Goal: Information Seeking & Learning: Find specific fact

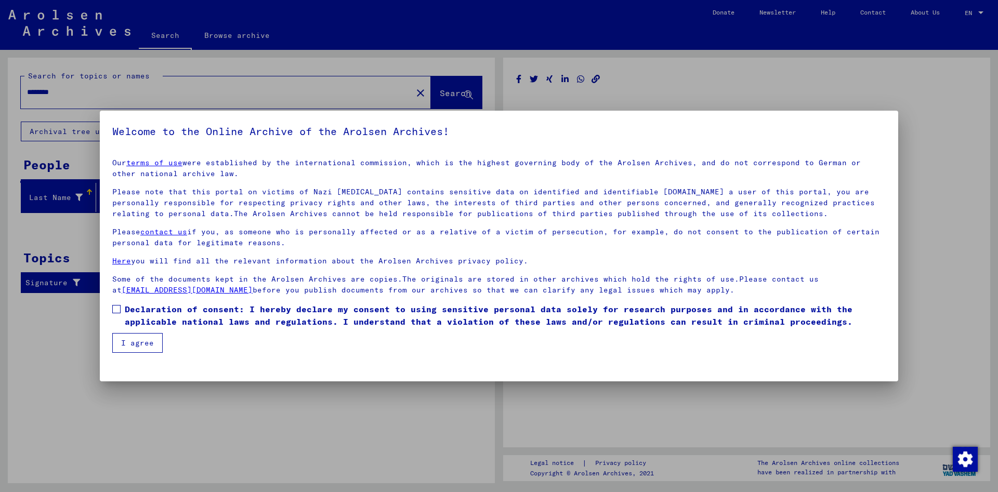
click at [121, 309] on label "Declaration of consent: I hereby declare my consent to using sensitive personal…" at bounding box center [498, 315] width 773 height 25
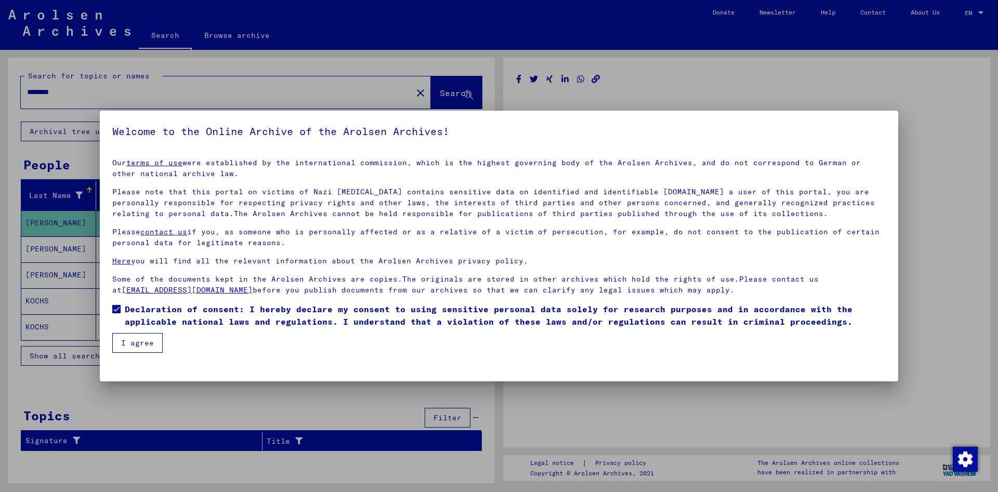
click at [130, 342] on button "I agree" at bounding box center [137, 343] width 50 height 20
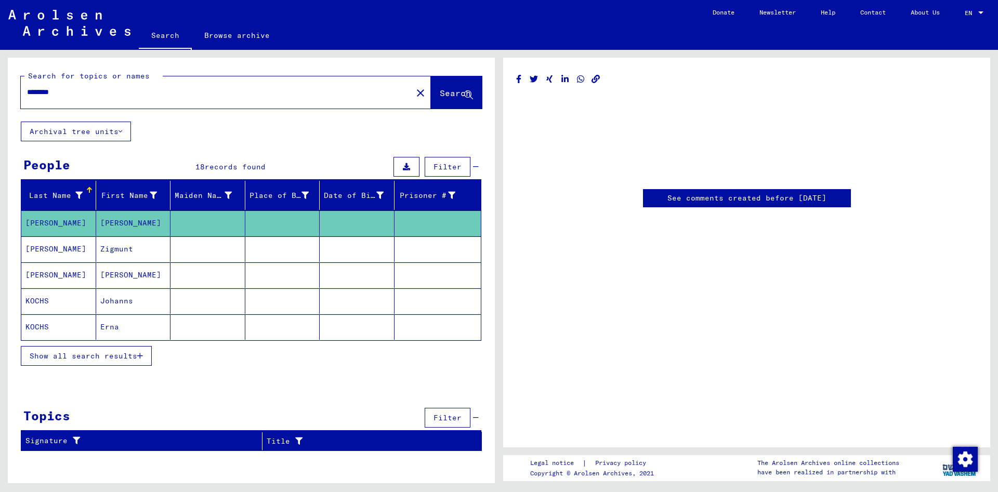
click at [129, 354] on span "Show all search results" at bounding box center [84, 355] width 108 height 9
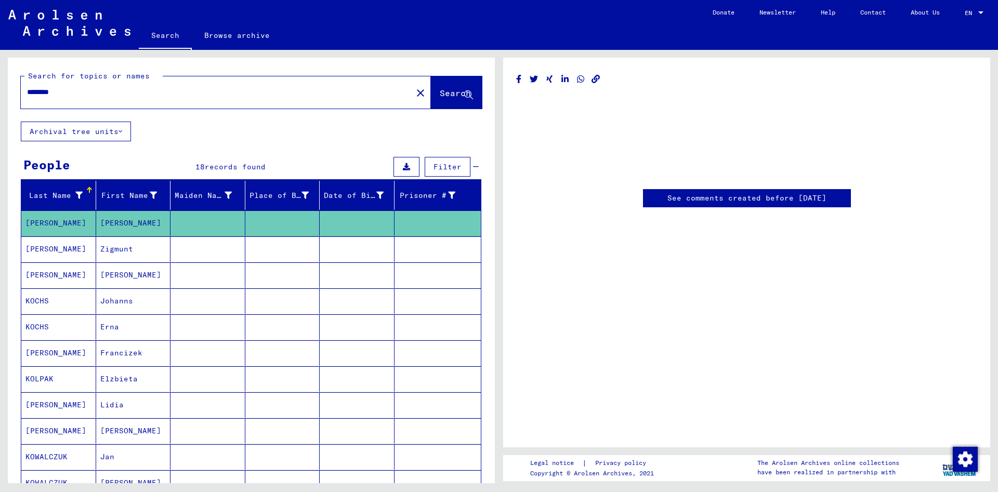
click at [52, 350] on mat-cell "[PERSON_NAME]" at bounding box center [58, 352] width 75 height 25
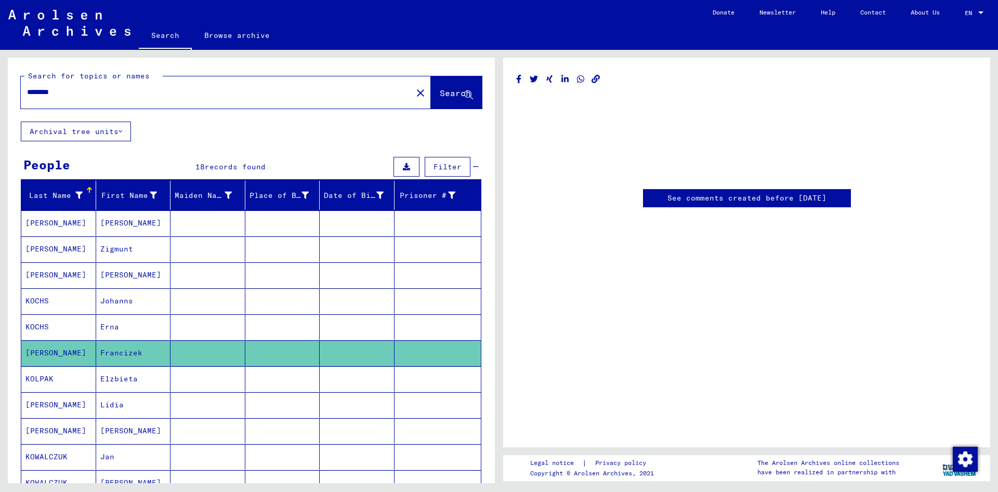
click at [719, 199] on link "See comments created before [DATE]" at bounding box center [746, 198] width 159 height 11
drag, startPoint x: 74, startPoint y: 92, endPoint x: 0, endPoint y: 92, distance: 73.8
click at [27, 92] on input "********" at bounding box center [216, 92] width 379 height 11
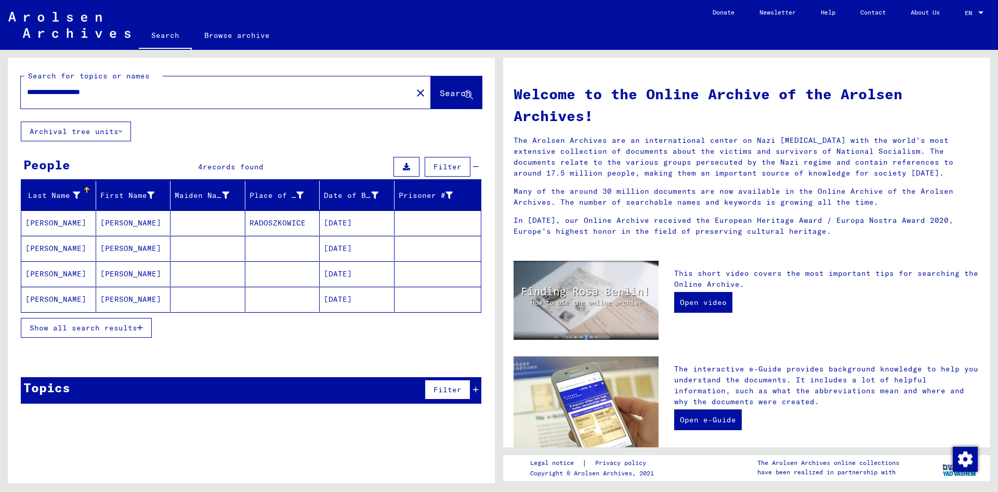
click at [51, 223] on mat-cell "[PERSON_NAME]" at bounding box center [58, 222] width 75 height 25
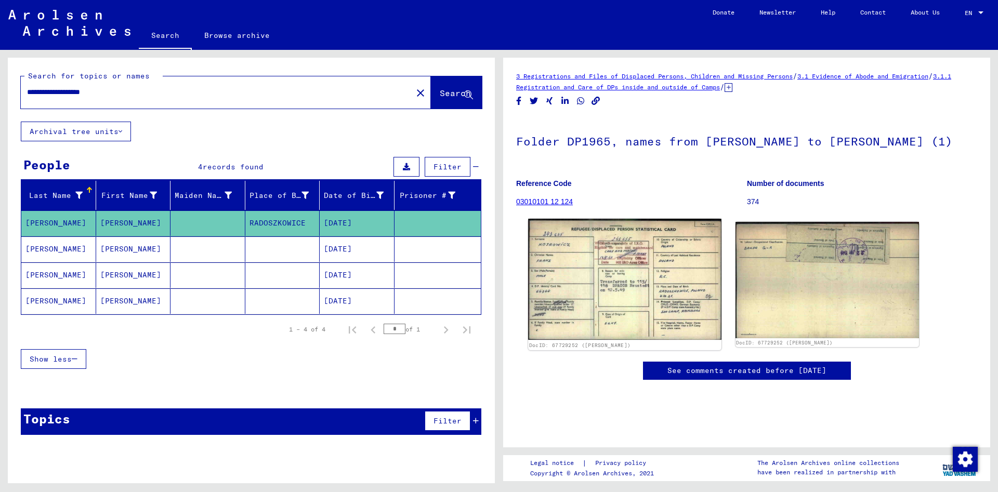
click at [617, 254] on img at bounding box center [624, 280] width 193 height 122
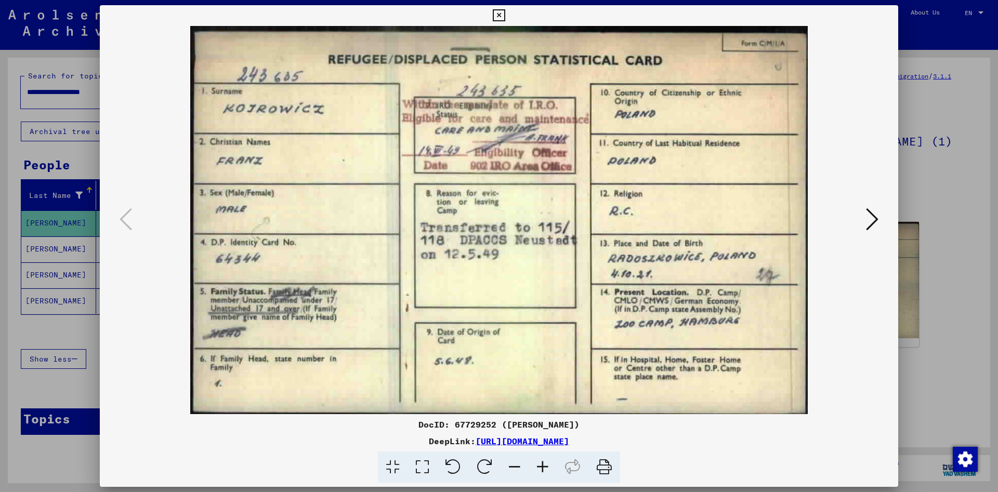
click at [505, 19] on icon at bounding box center [499, 15] width 12 height 12
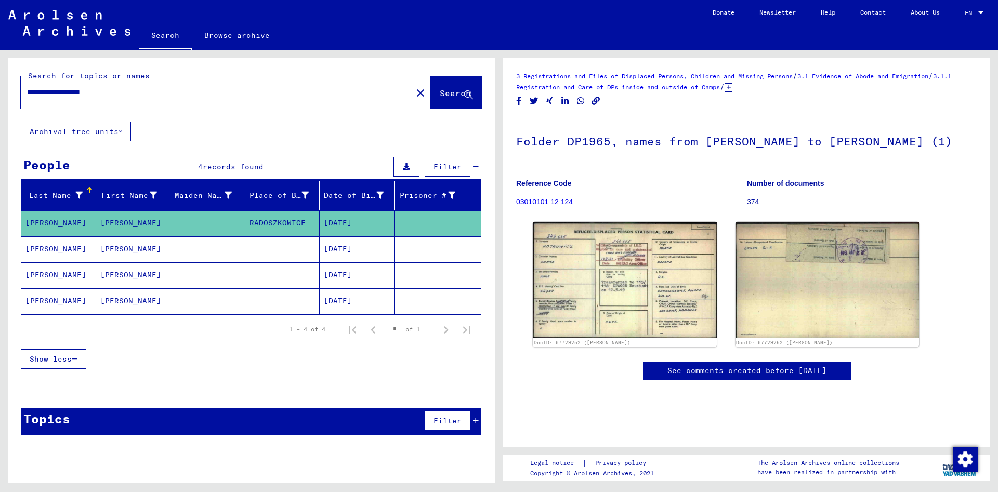
click at [76, 251] on mat-cell "[PERSON_NAME]" at bounding box center [58, 248] width 75 height 25
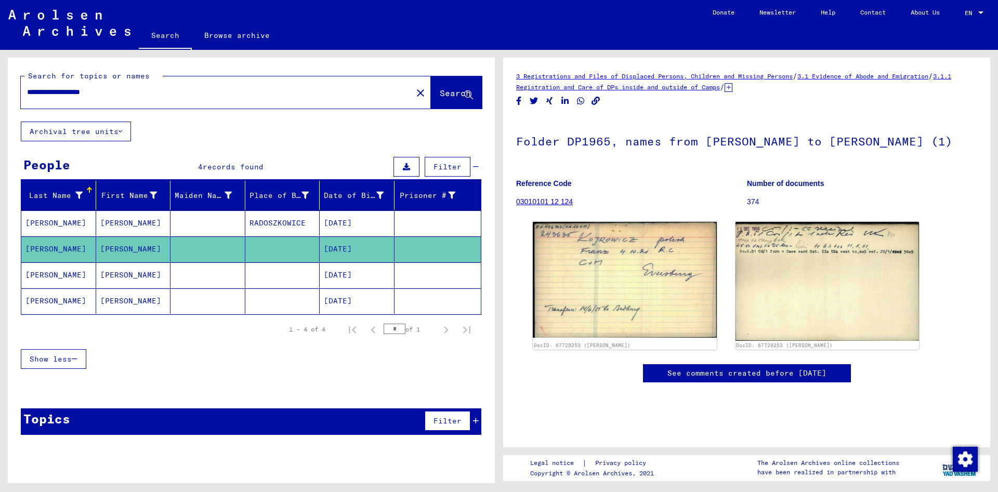
click at [56, 272] on mat-cell "[PERSON_NAME]" at bounding box center [58, 274] width 75 height 25
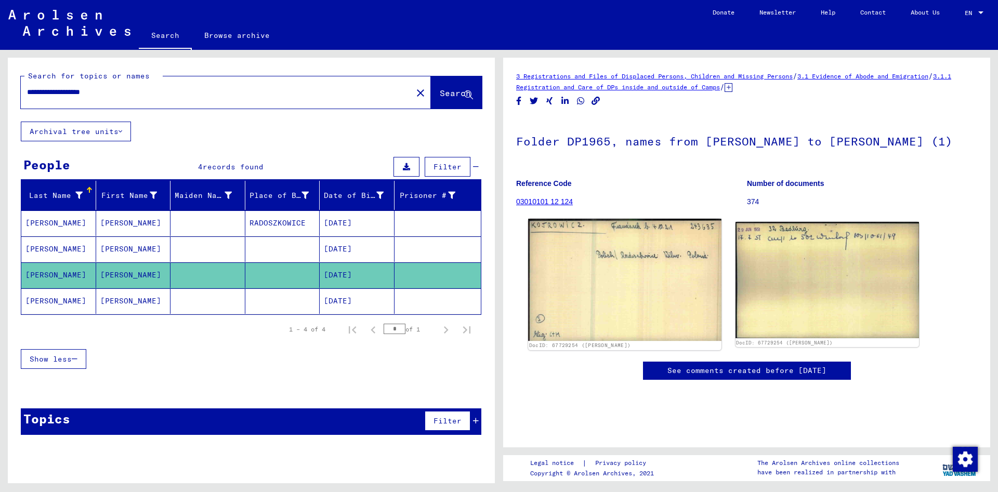
click at [668, 295] on img at bounding box center [624, 280] width 193 height 122
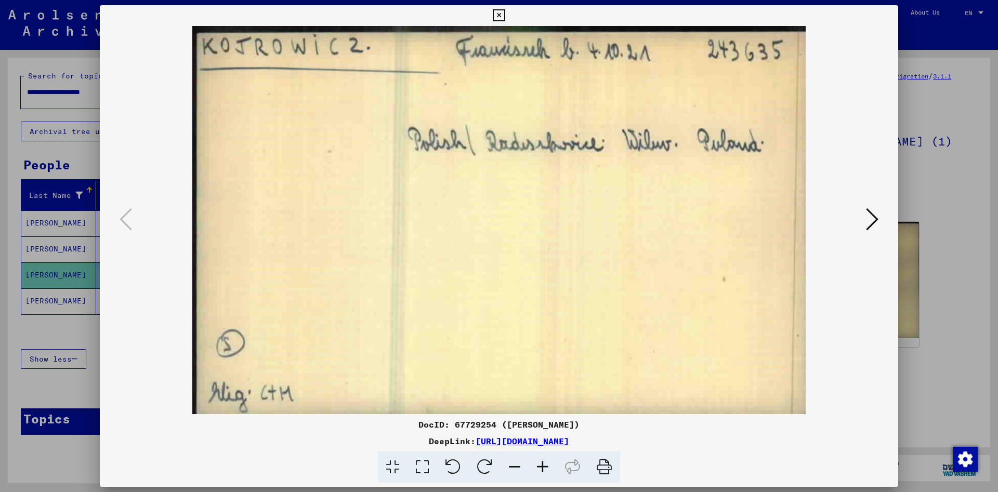
click at [505, 14] on icon at bounding box center [499, 15] width 12 height 12
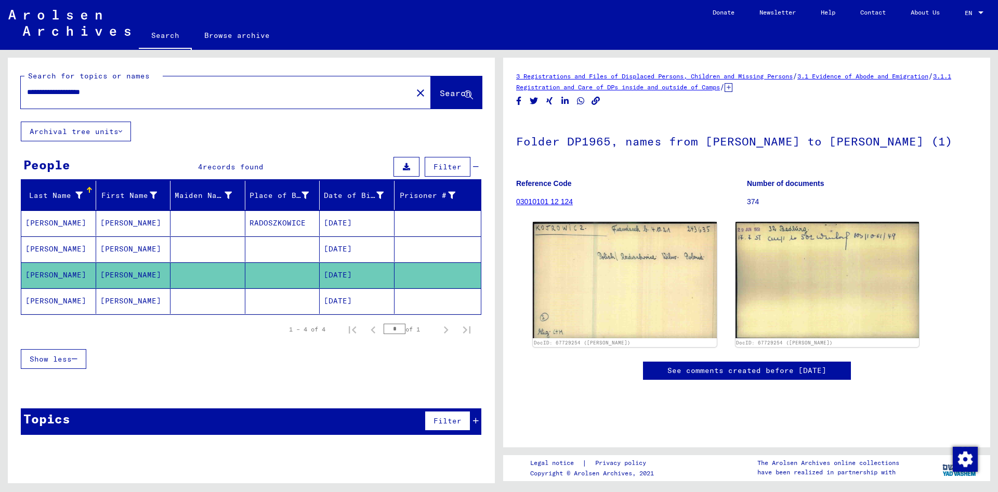
click at [48, 299] on mat-cell "[PERSON_NAME]" at bounding box center [58, 300] width 75 height 25
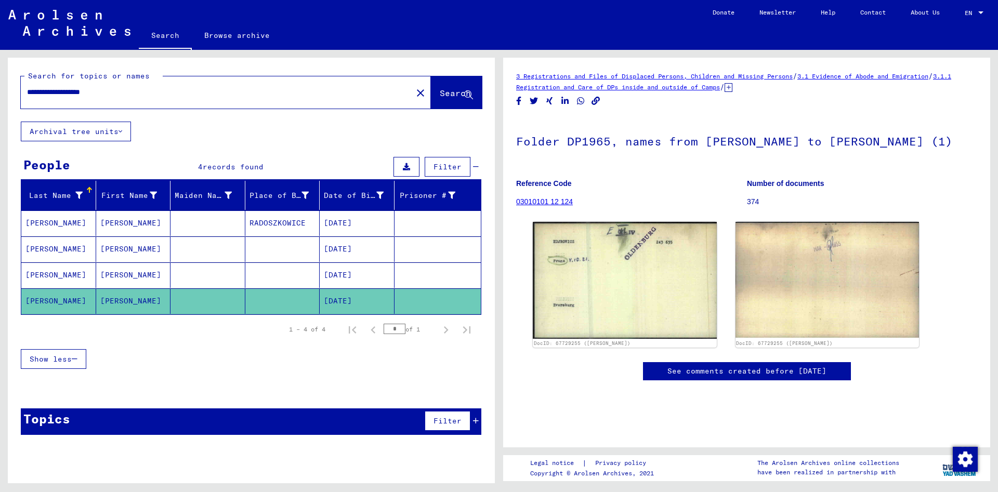
drag, startPoint x: 133, startPoint y: 92, endPoint x: 66, endPoint y: 95, distance: 66.6
click at [66, 95] on input "**********" at bounding box center [216, 92] width 379 height 11
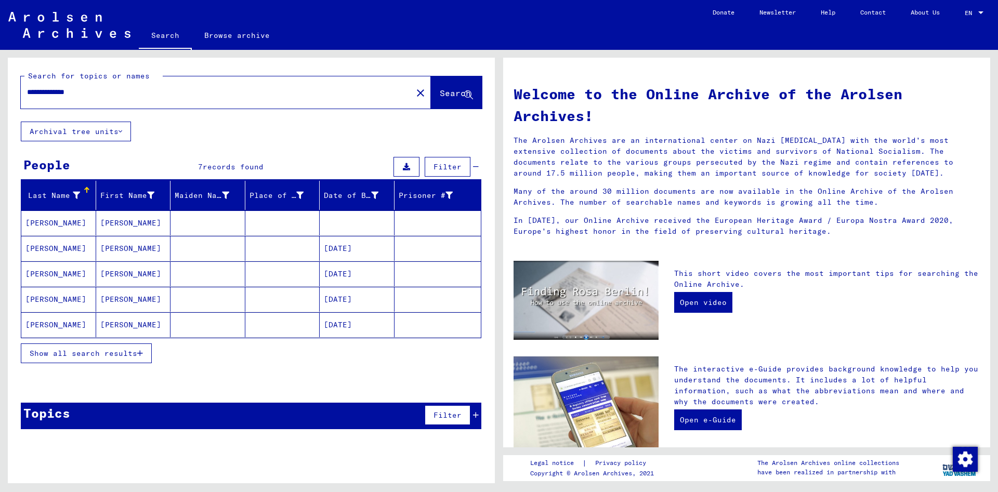
click at [144, 350] on button "Show all search results" at bounding box center [86, 353] width 131 height 20
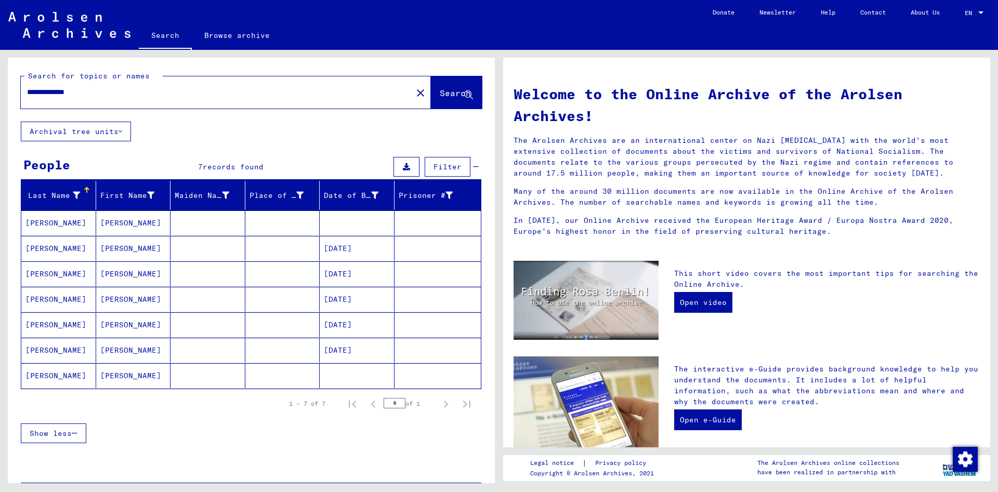
drag, startPoint x: 95, startPoint y: 100, endPoint x: 0, endPoint y: 102, distance: 95.1
click at [8, 102] on div "**********" at bounding box center [251, 274] width 487 height 433
drag, startPoint x: 138, startPoint y: 91, endPoint x: 0, endPoint y: 101, distance: 138.6
click at [27, 98] on input "**********" at bounding box center [213, 92] width 373 height 11
type input "**********"
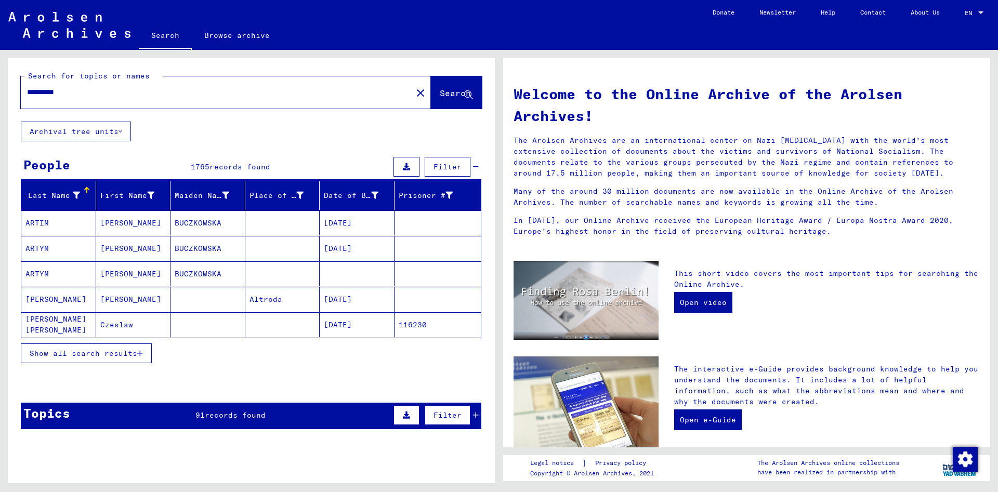
click at [147, 348] on button "Show all search results" at bounding box center [86, 353] width 131 height 20
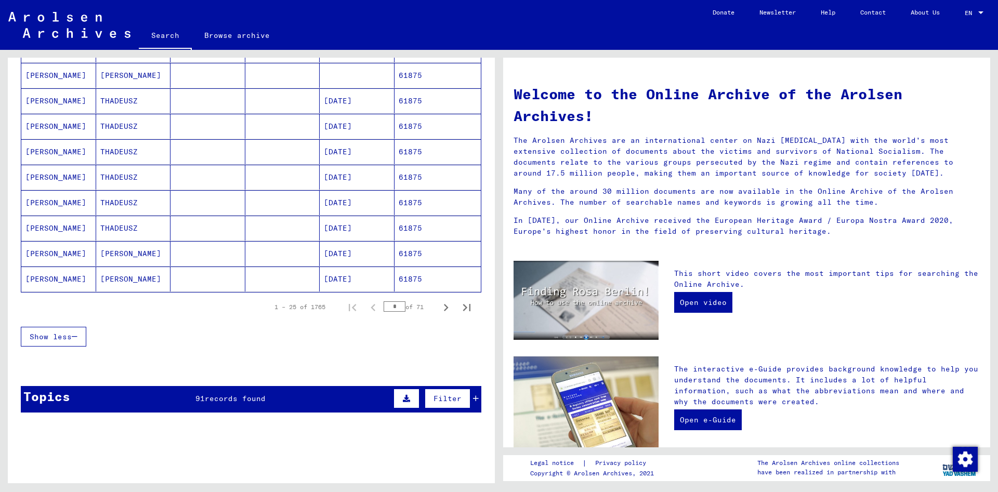
scroll to position [617, 0]
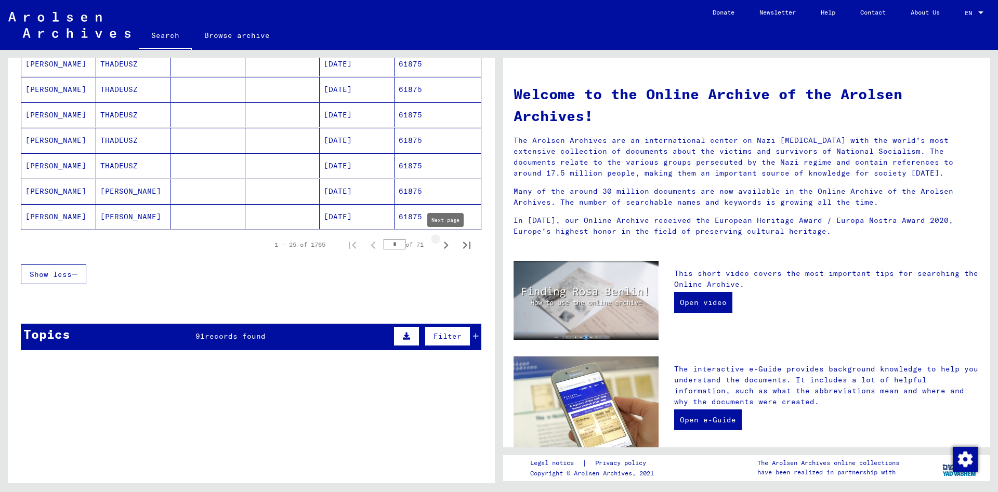
click at [451, 248] on icon "Next page" at bounding box center [446, 245] width 15 height 15
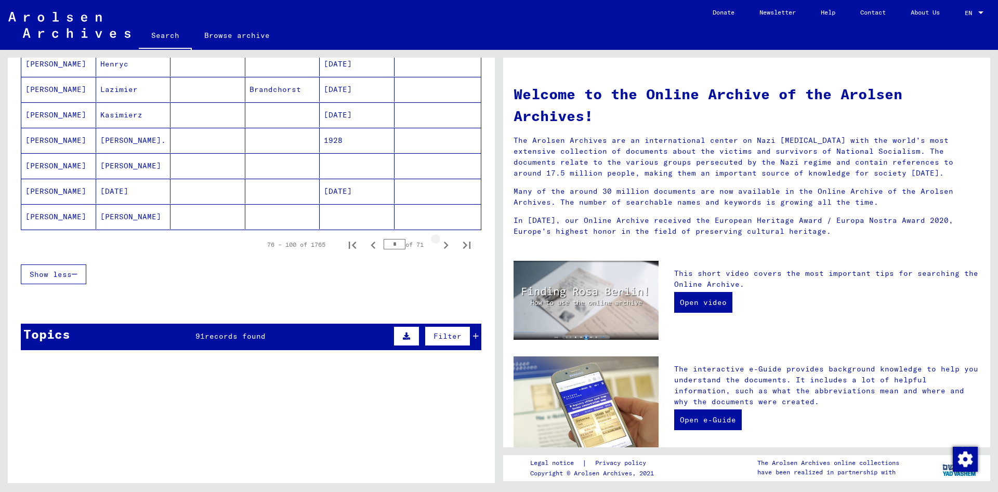
click at [451, 248] on icon "Next page" at bounding box center [446, 245] width 15 height 15
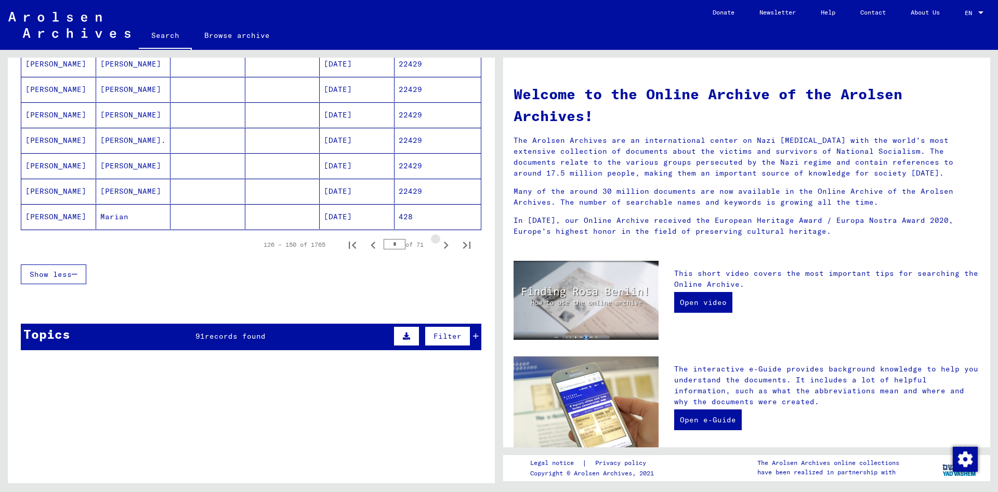
click at [451, 248] on icon "Next page" at bounding box center [446, 245] width 15 height 15
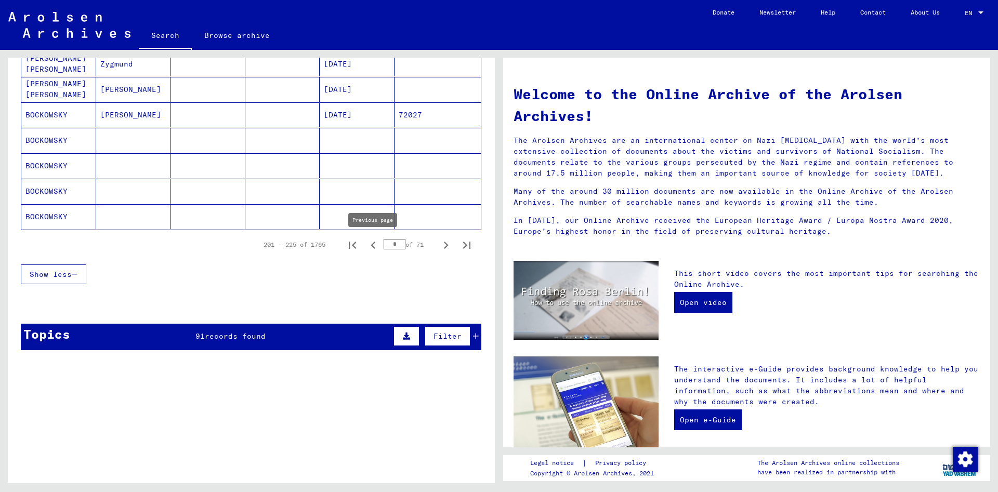
click at [374, 248] on icon "Previous page" at bounding box center [373, 245] width 5 height 7
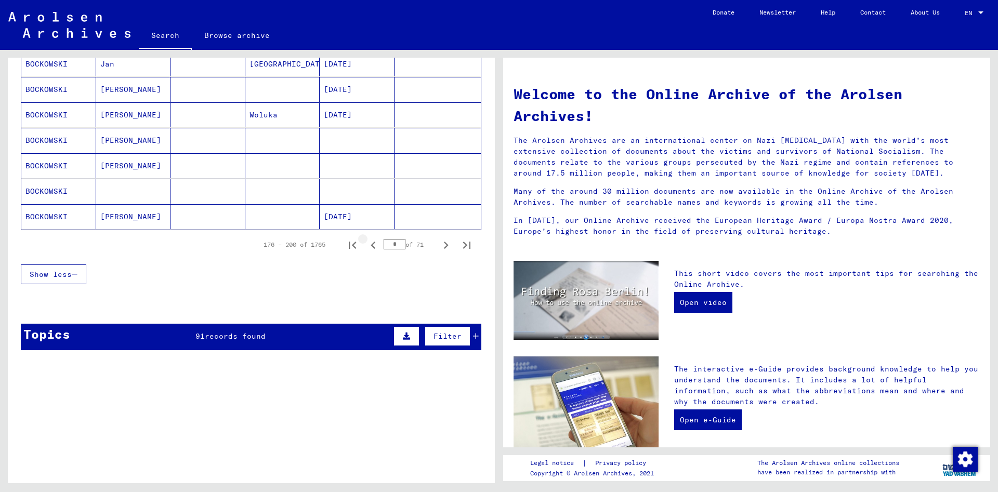
click at [373, 248] on icon "Previous page" at bounding box center [373, 245] width 15 height 15
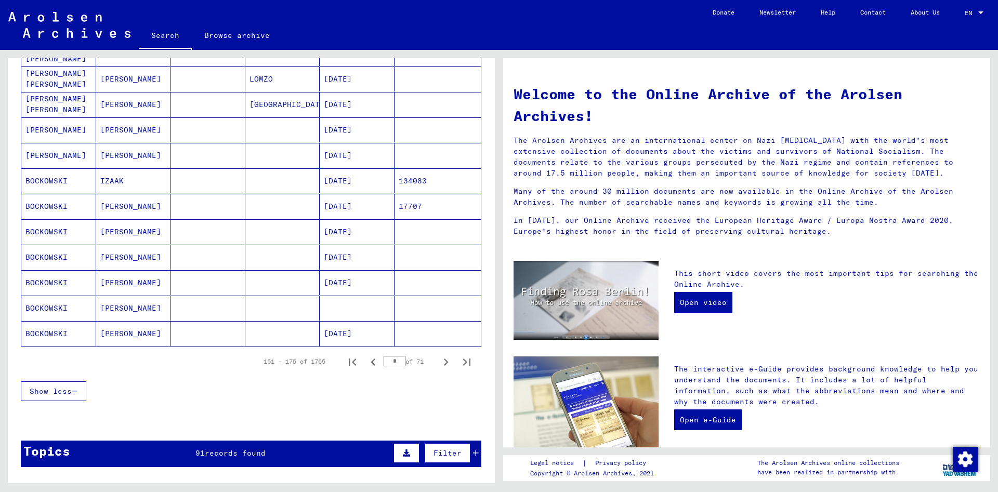
scroll to position [505, 0]
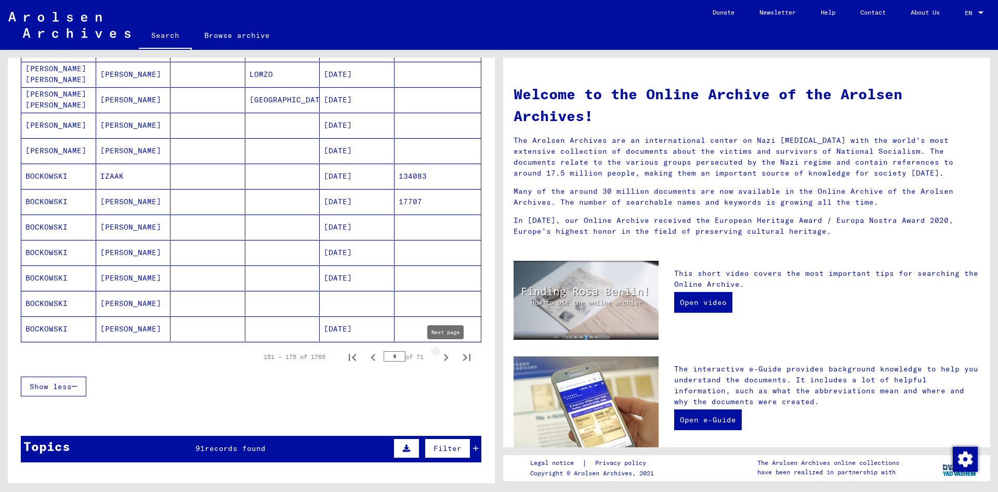
click at [446, 356] on icon "Next page" at bounding box center [446, 357] width 5 height 7
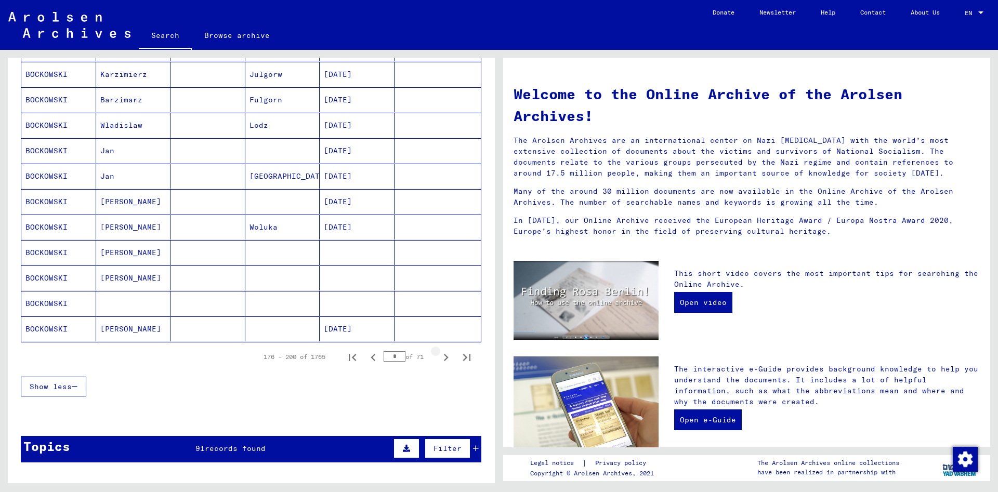
click at [446, 356] on icon "Next page" at bounding box center [446, 357] width 5 height 7
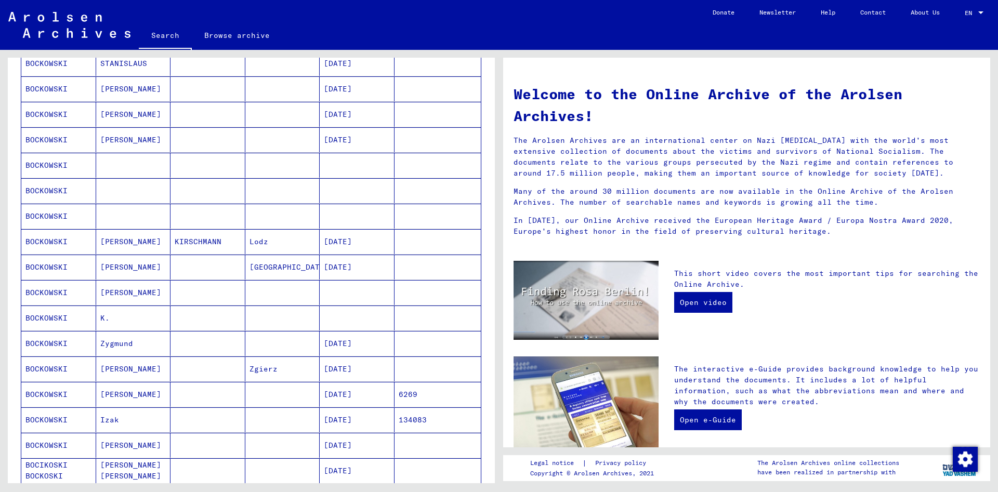
scroll to position [168, 0]
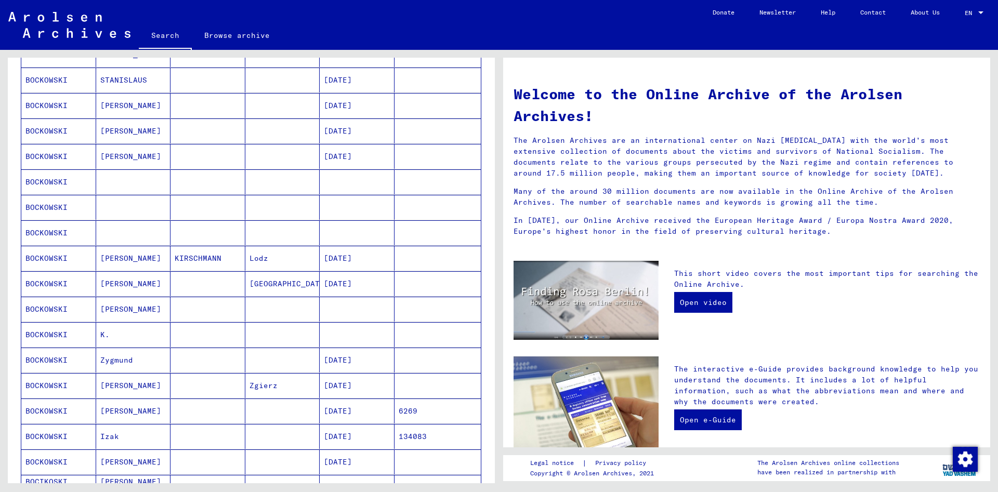
click at [42, 360] on mat-cell "BOCKOWSKI" at bounding box center [58, 360] width 75 height 25
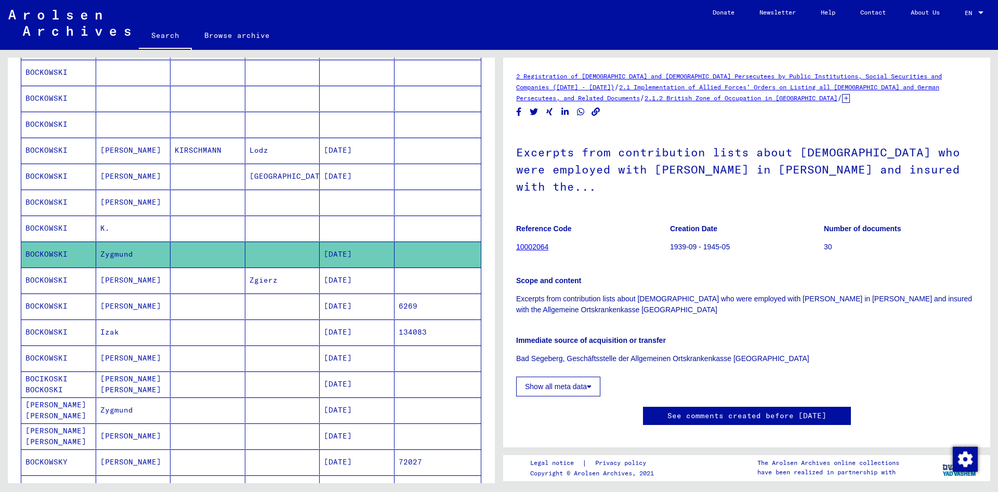
scroll to position [673, 0]
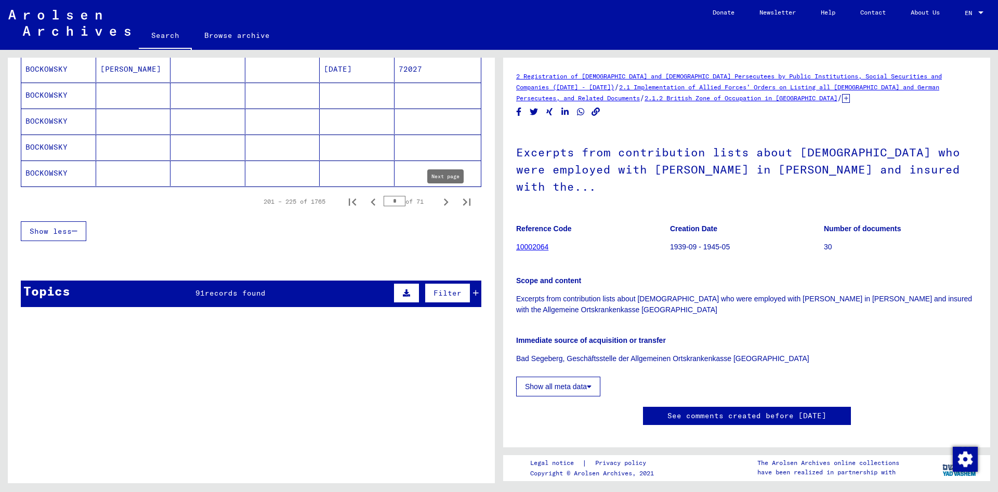
click at [438, 207] on button "Next page" at bounding box center [445, 201] width 21 height 21
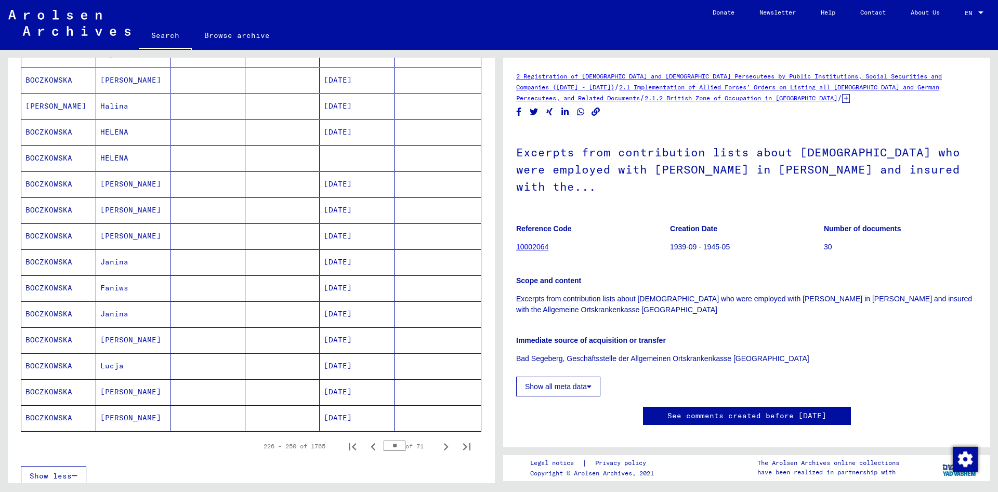
scroll to position [449, 0]
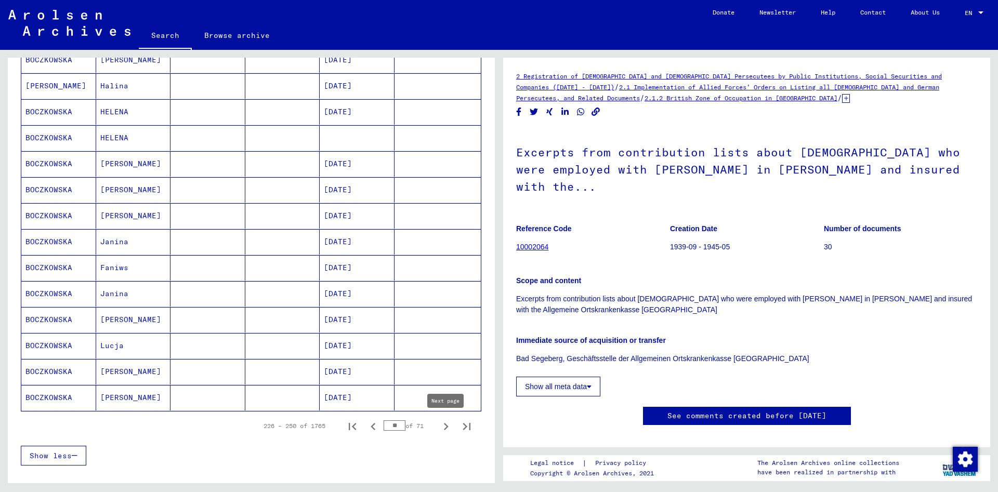
click at [446, 428] on icon "Next page" at bounding box center [446, 426] width 5 height 7
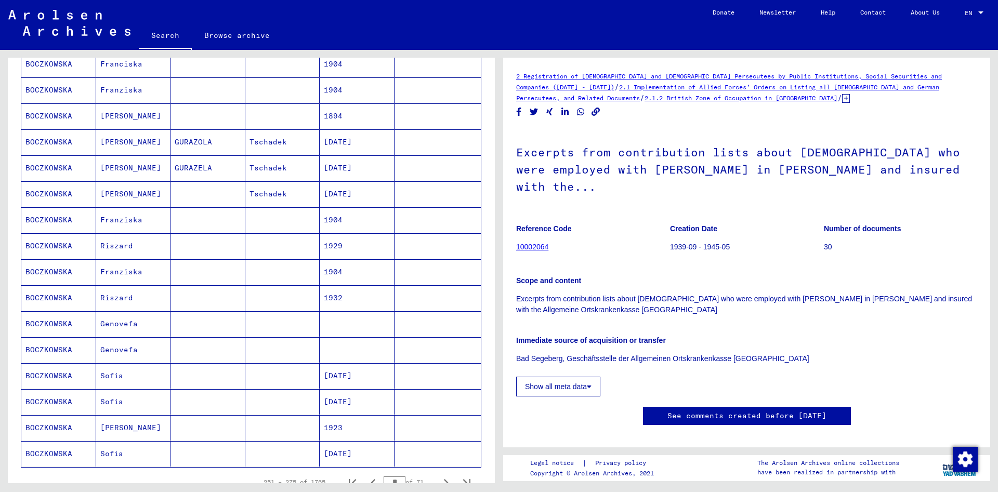
scroll to position [561, 0]
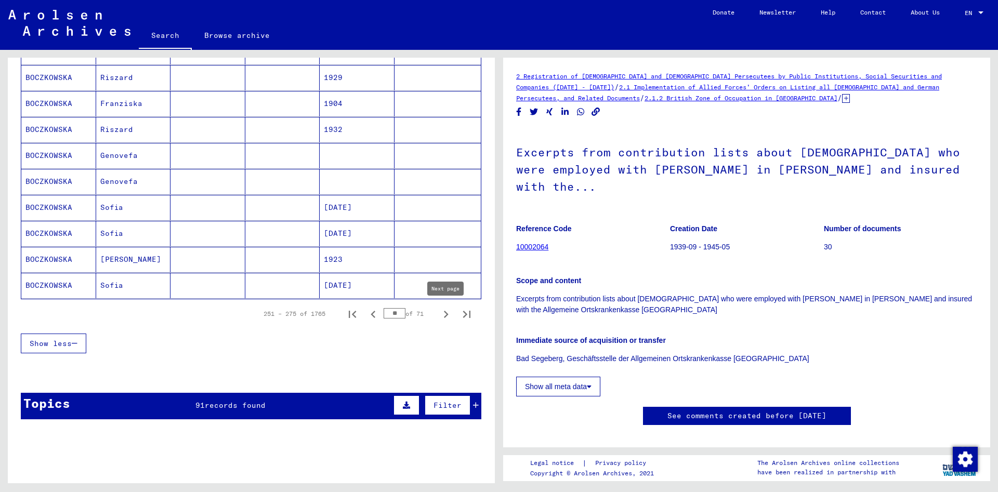
click at [445, 321] on icon "Next page" at bounding box center [446, 314] width 15 height 15
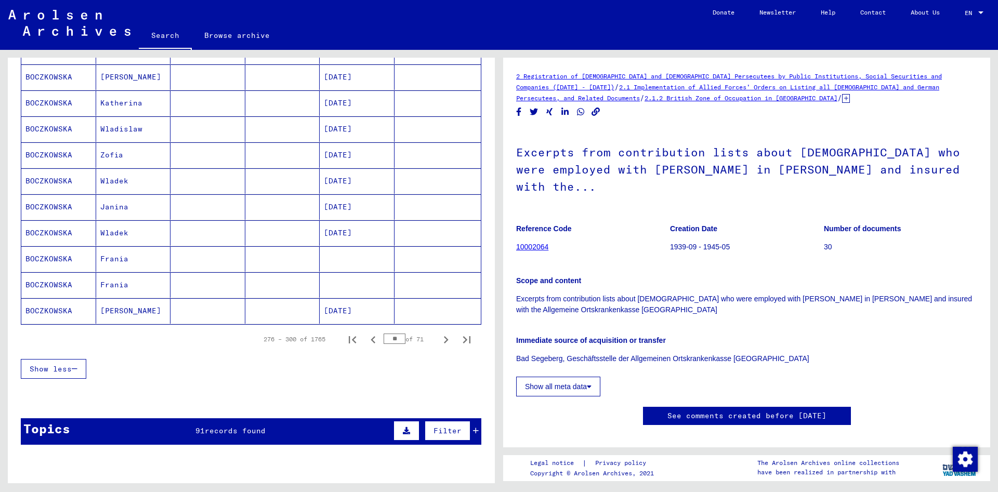
scroll to position [617, 0]
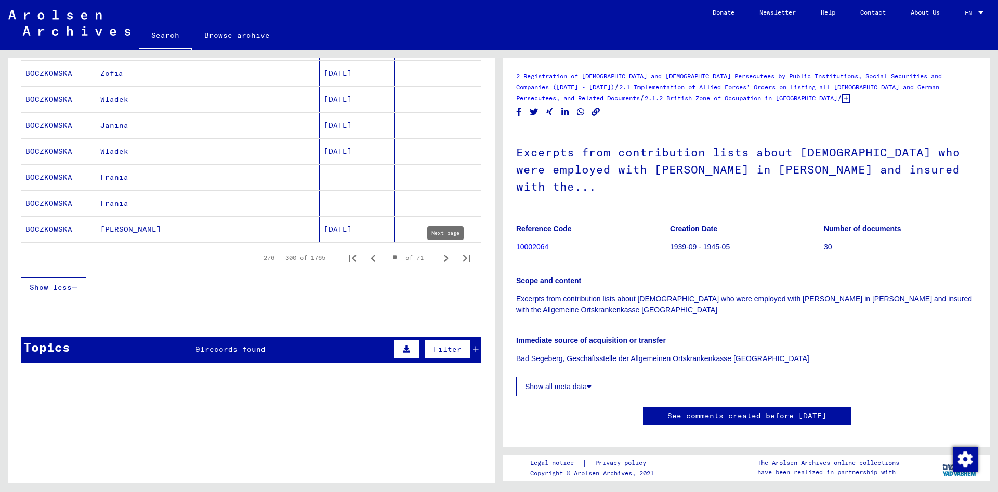
click at [450, 263] on icon "Next page" at bounding box center [446, 258] width 15 height 15
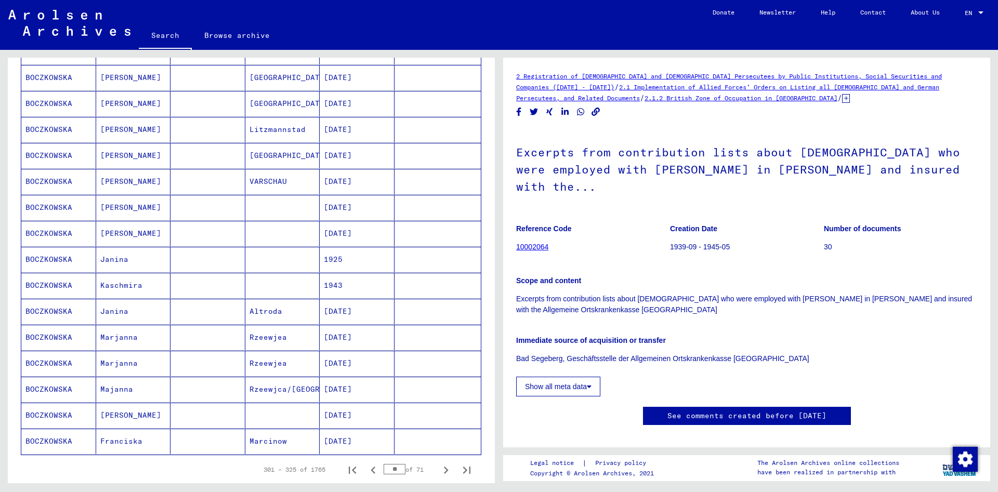
scroll to position [505, 0]
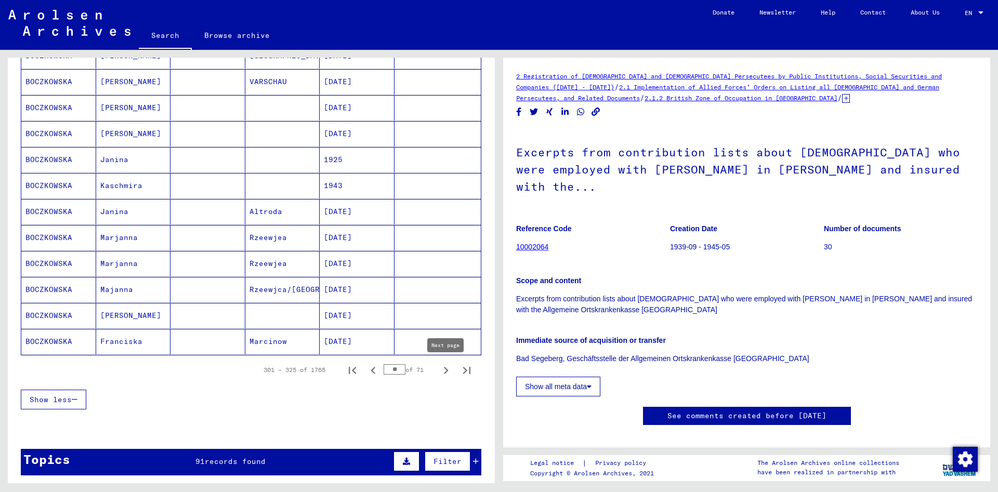
click at [442, 374] on icon "Next page" at bounding box center [446, 370] width 15 height 15
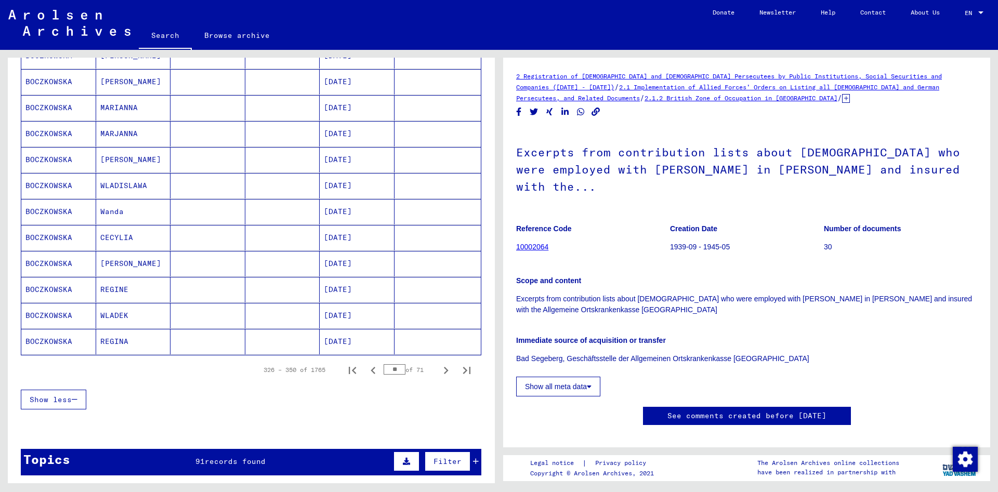
click at [442, 374] on icon "Next page" at bounding box center [446, 370] width 15 height 15
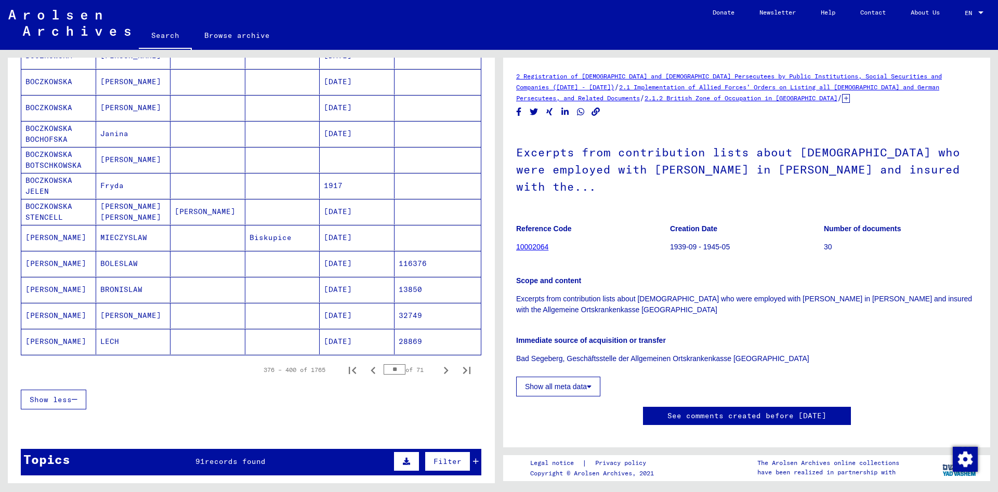
click at [442, 374] on icon "Next page" at bounding box center [446, 370] width 15 height 15
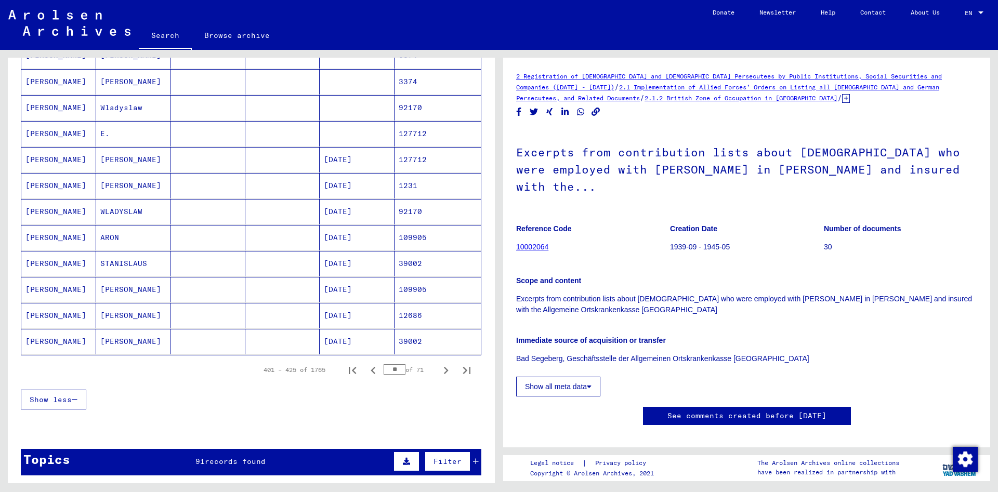
click at [442, 374] on icon "Next page" at bounding box center [446, 370] width 15 height 15
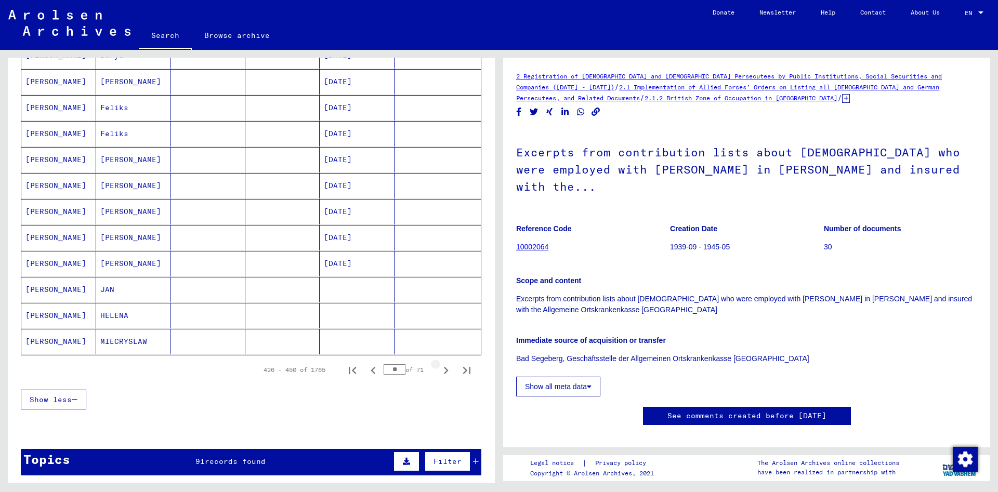
click at [442, 374] on icon "Next page" at bounding box center [446, 370] width 15 height 15
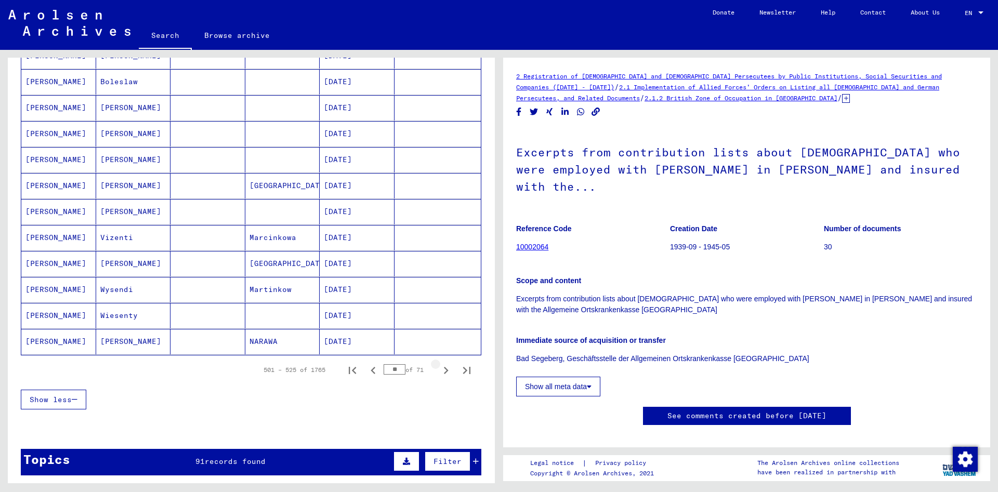
click at [442, 374] on icon "Next page" at bounding box center [446, 370] width 15 height 15
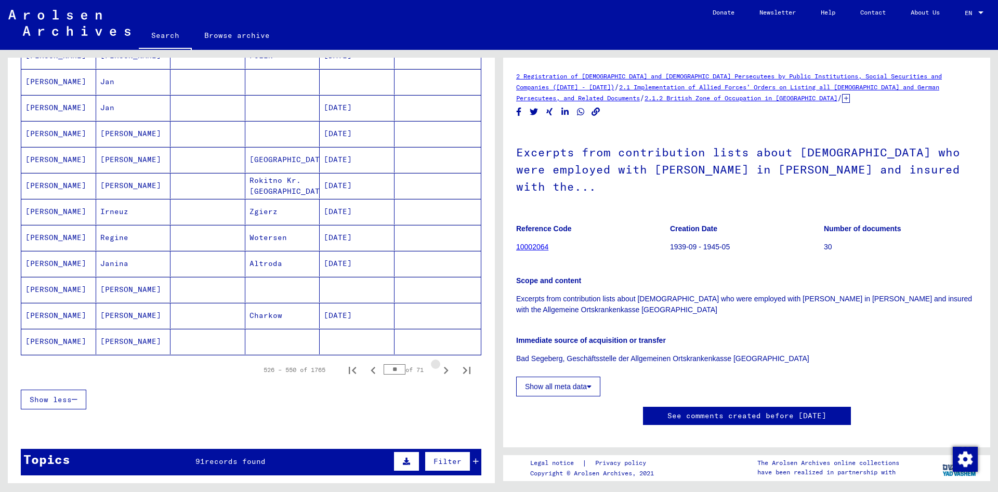
click at [442, 374] on icon "Next page" at bounding box center [446, 370] width 15 height 15
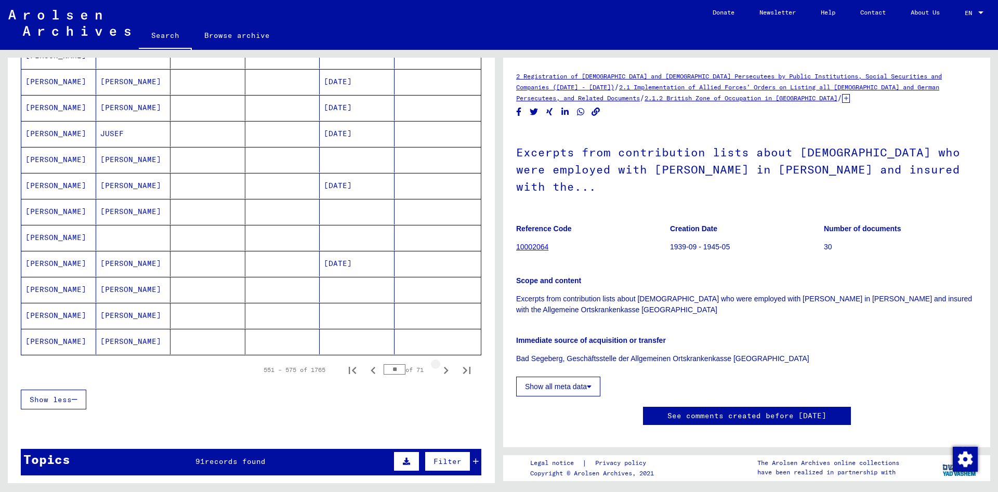
click at [442, 374] on icon "Next page" at bounding box center [446, 370] width 15 height 15
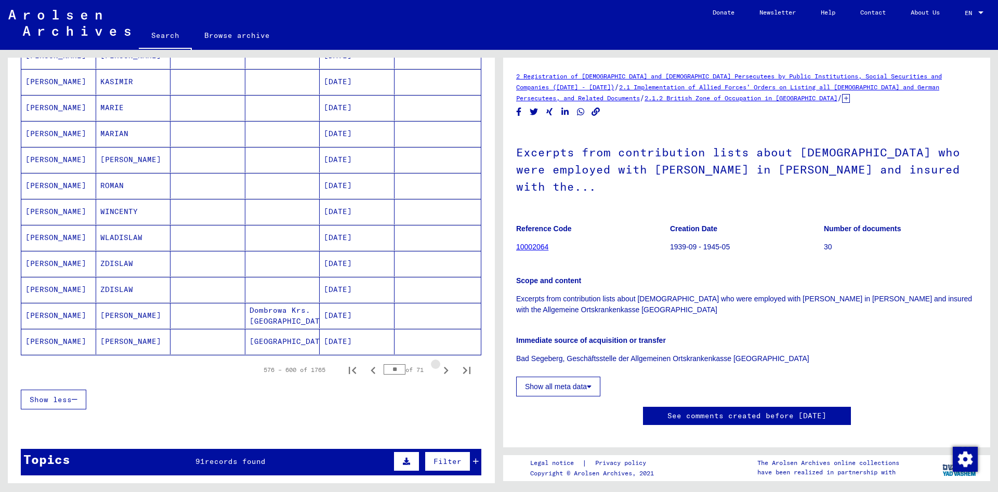
click at [442, 374] on icon "Next page" at bounding box center [446, 370] width 15 height 15
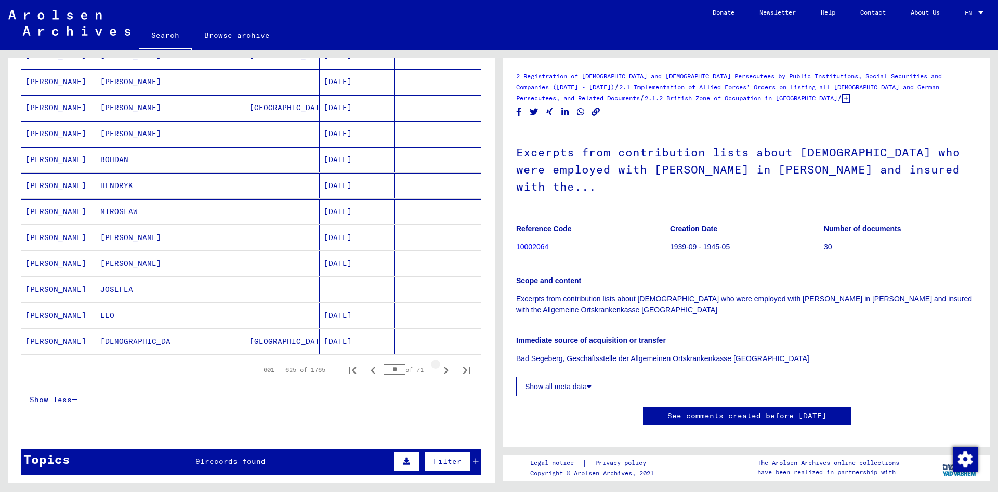
click at [442, 374] on icon "Next page" at bounding box center [446, 370] width 15 height 15
type input "**"
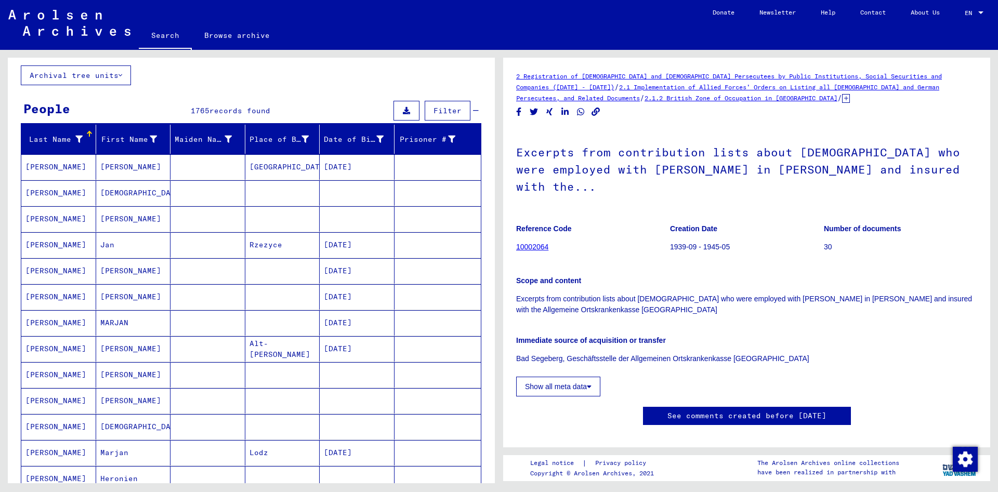
scroll to position [0, 0]
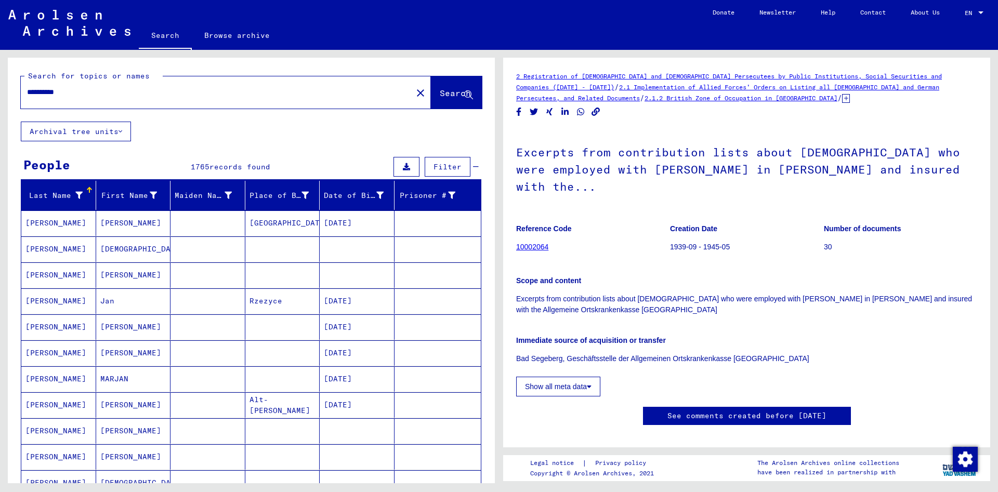
drag, startPoint x: 32, startPoint y: 89, endPoint x: 0, endPoint y: 97, distance: 33.3
click at [27, 89] on input "**********" at bounding box center [216, 92] width 379 height 11
type input "*****"
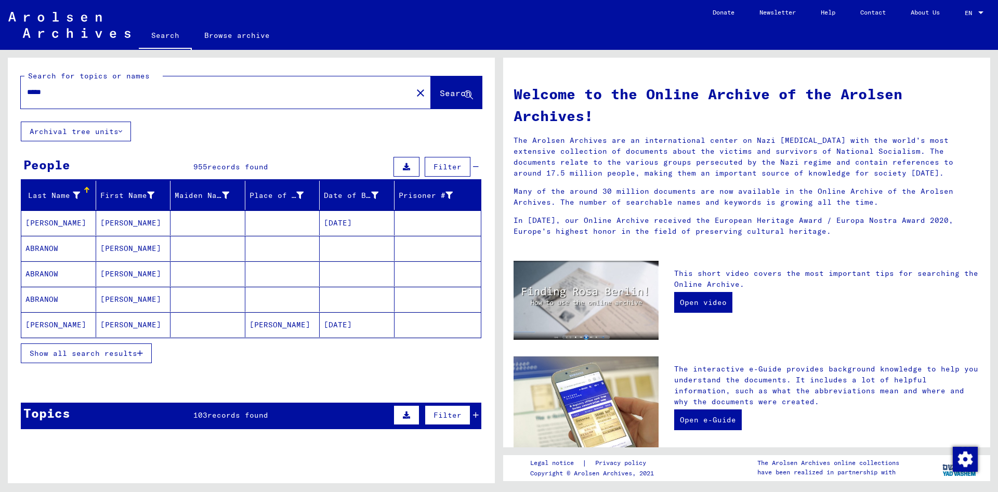
click at [135, 349] on span "Show all search results" at bounding box center [84, 353] width 108 height 9
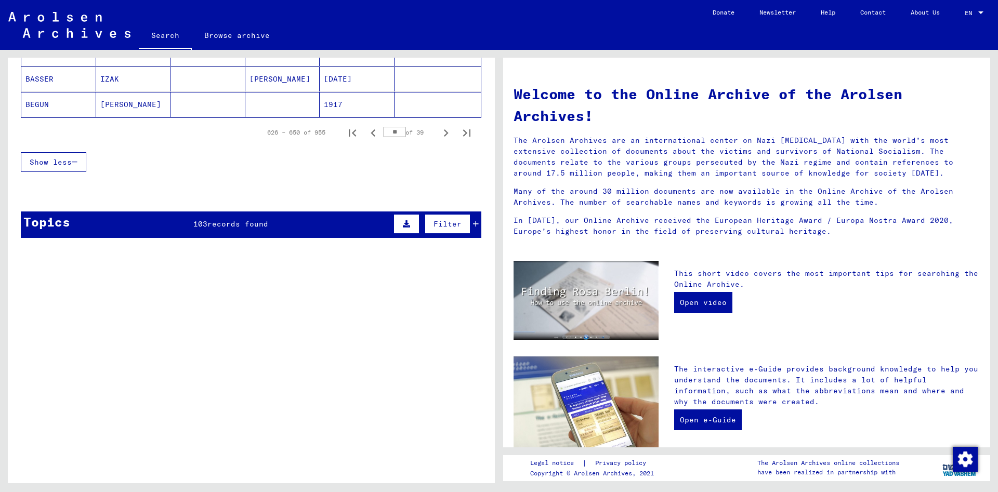
scroll to position [617, 0]
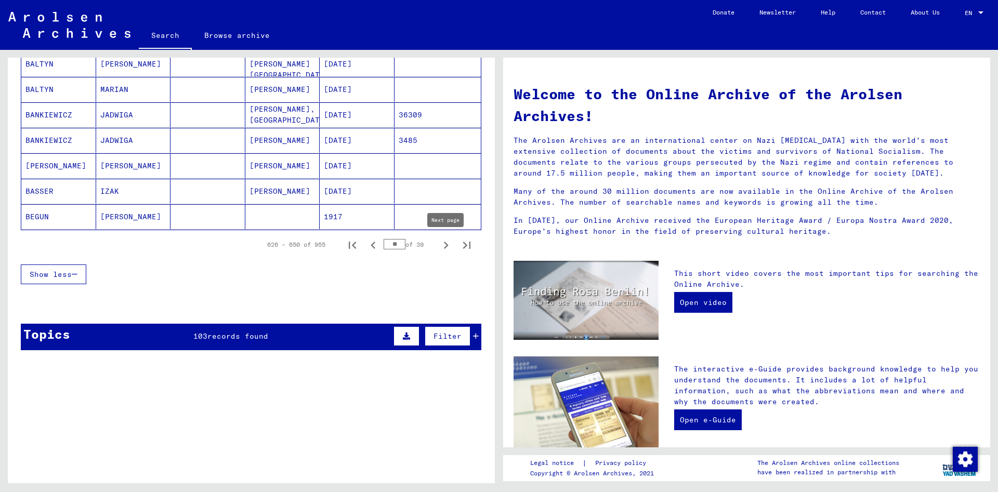
click at [443, 243] on icon "Next page" at bounding box center [446, 245] width 15 height 15
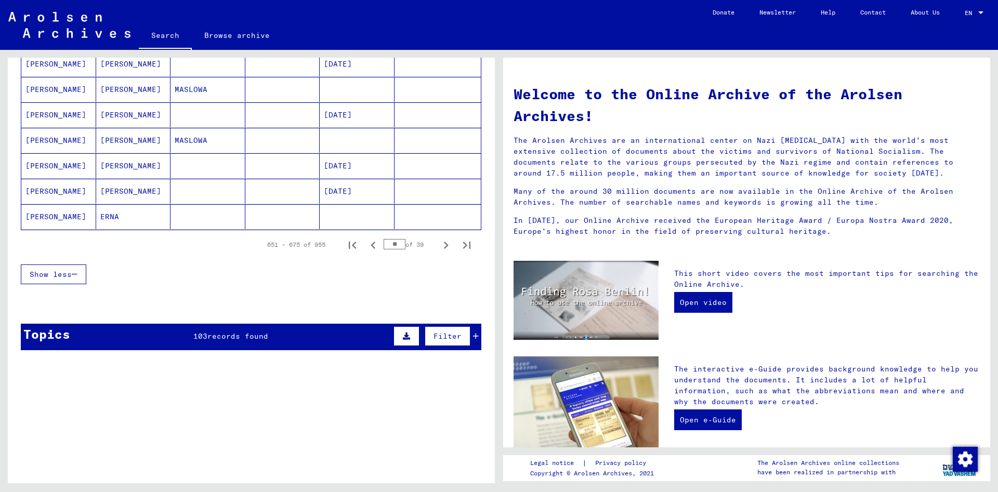
click at [443, 243] on icon "Next page" at bounding box center [446, 245] width 15 height 15
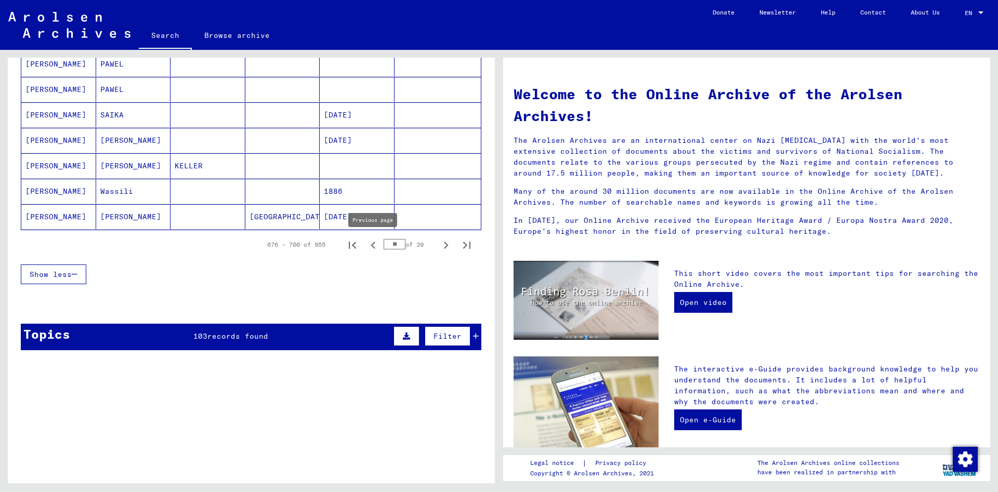
click at [373, 244] on icon "Previous page" at bounding box center [373, 245] width 5 height 7
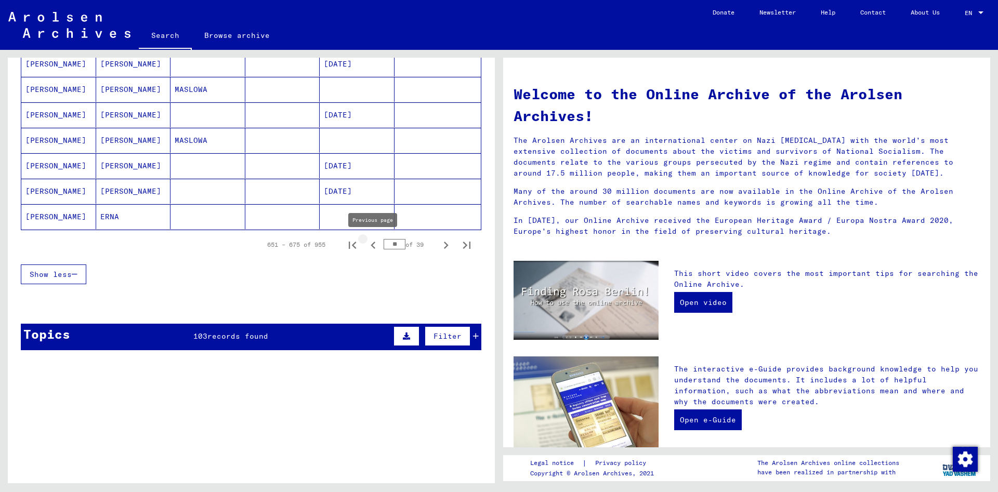
click at [373, 244] on icon "Previous page" at bounding box center [373, 245] width 5 height 7
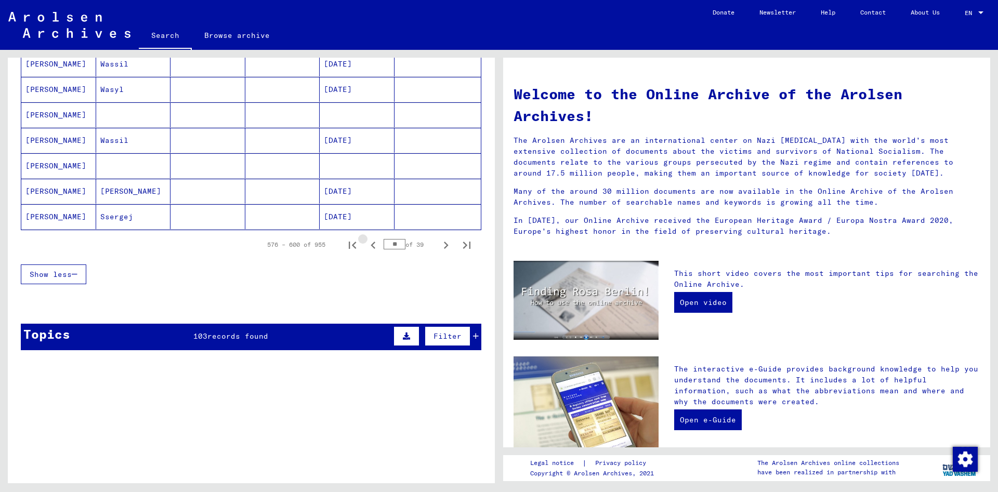
click at [373, 244] on icon "Previous page" at bounding box center [373, 245] width 5 height 7
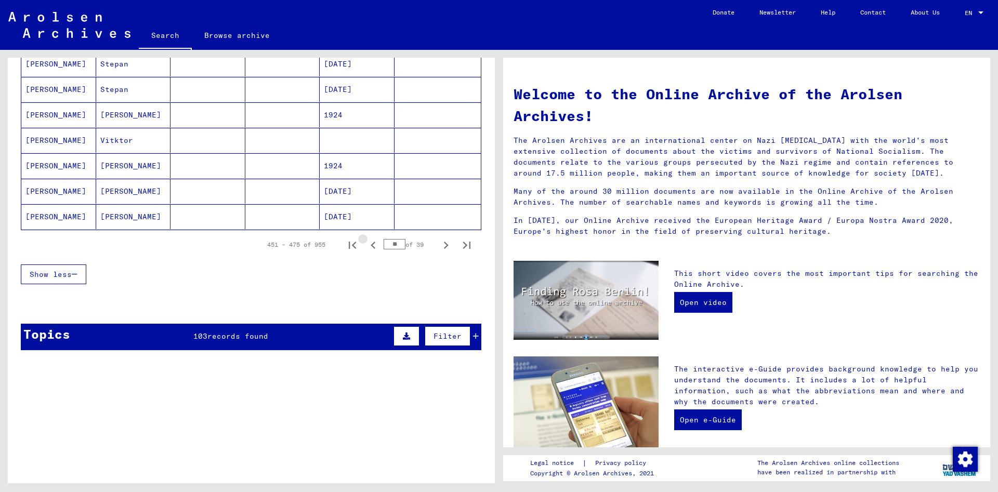
click at [373, 244] on icon "Previous page" at bounding box center [373, 245] width 5 height 7
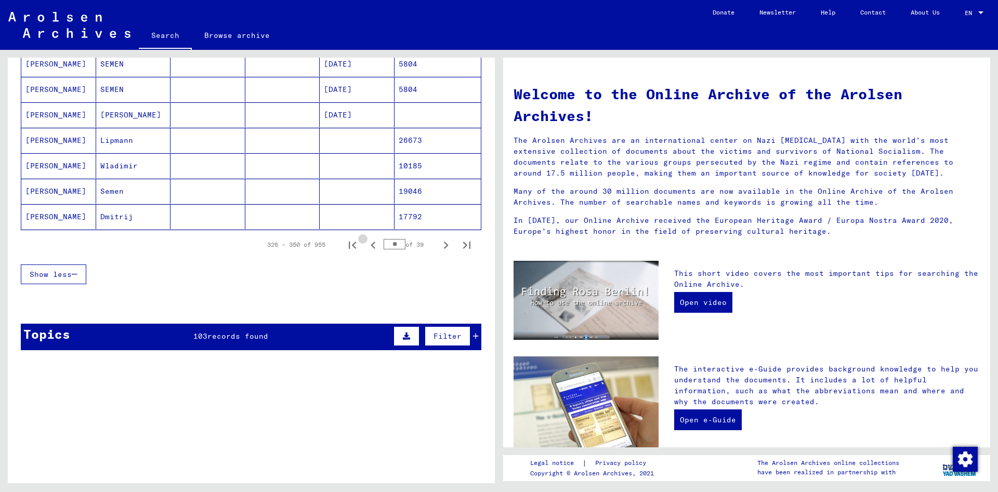
click at [373, 244] on icon "Previous page" at bounding box center [373, 245] width 5 height 7
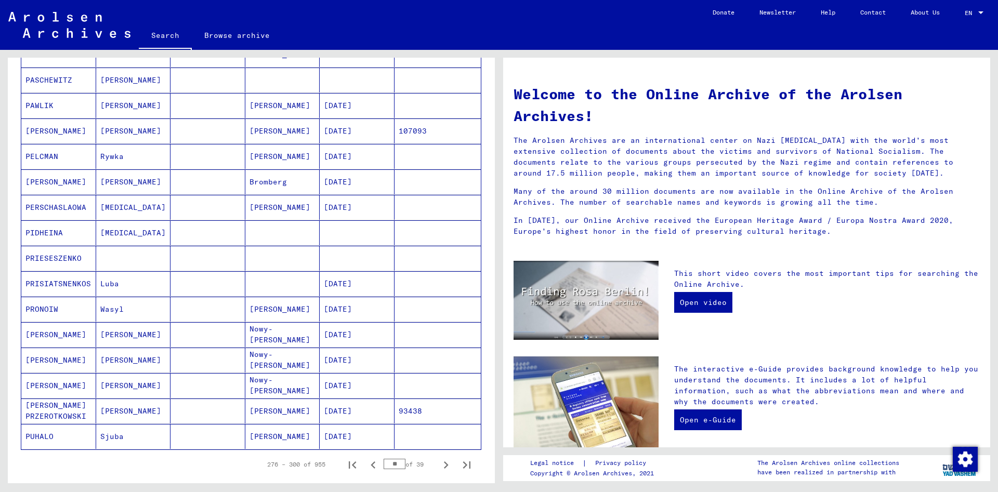
scroll to position [393, 0]
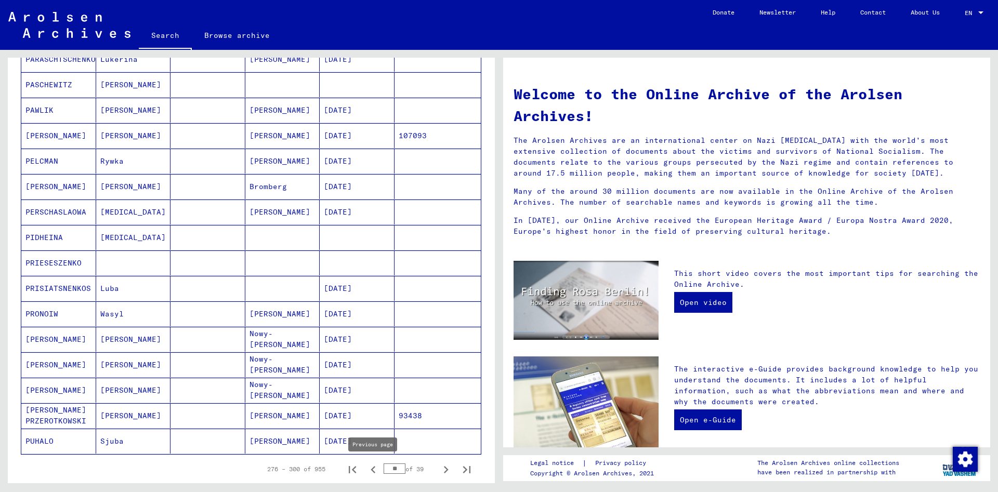
click at [373, 468] on icon "Previous page" at bounding box center [373, 469] width 5 height 7
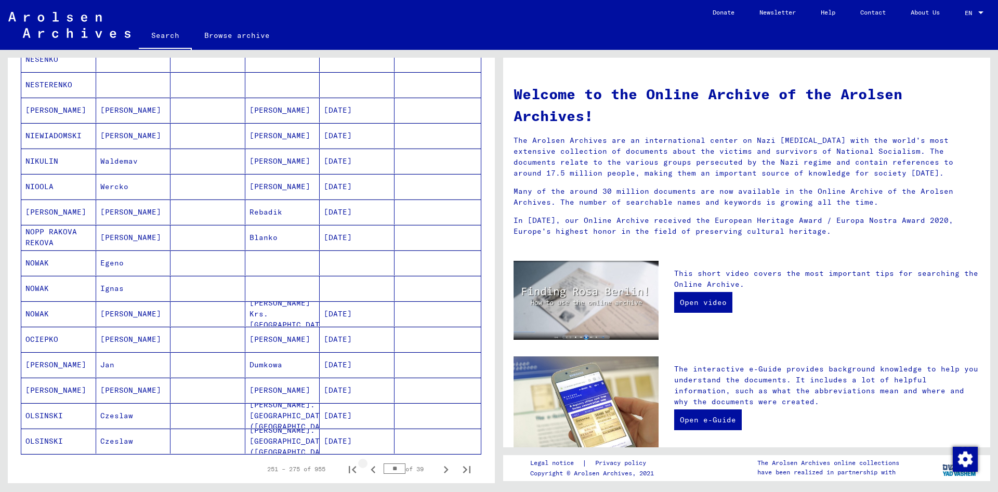
click at [373, 465] on icon "Previous page" at bounding box center [373, 469] width 15 height 15
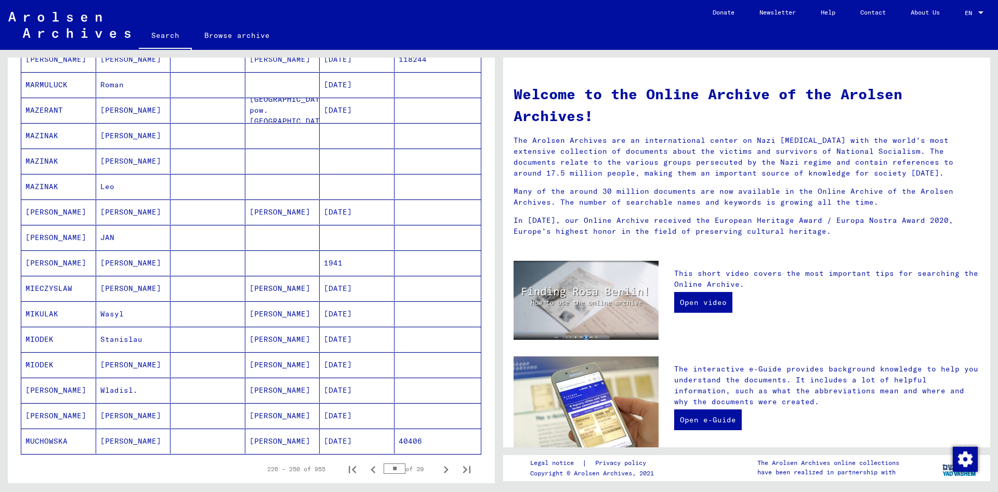
click at [372, 465] on icon "Previous page" at bounding box center [373, 469] width 15 height 15
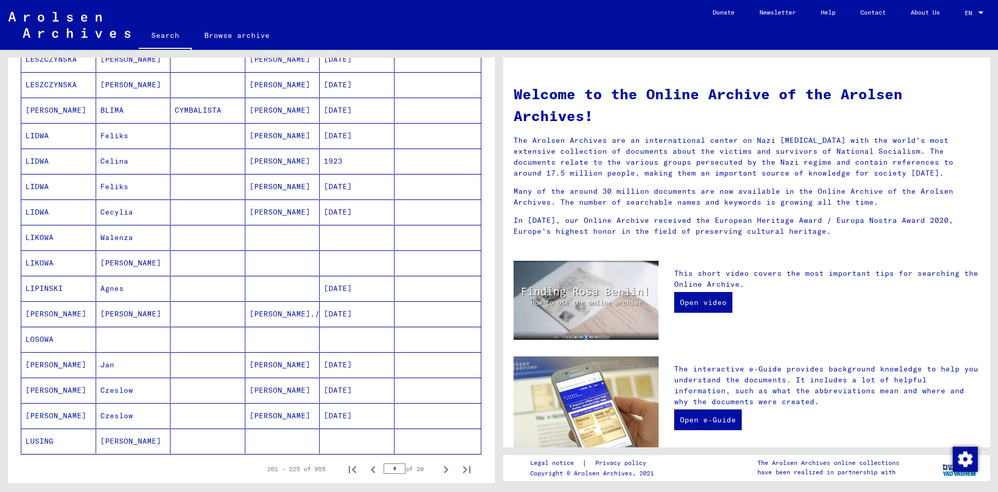
click at [371, 465] on icon "Previous page" at bounding box center [373, 469] width 15 height 15
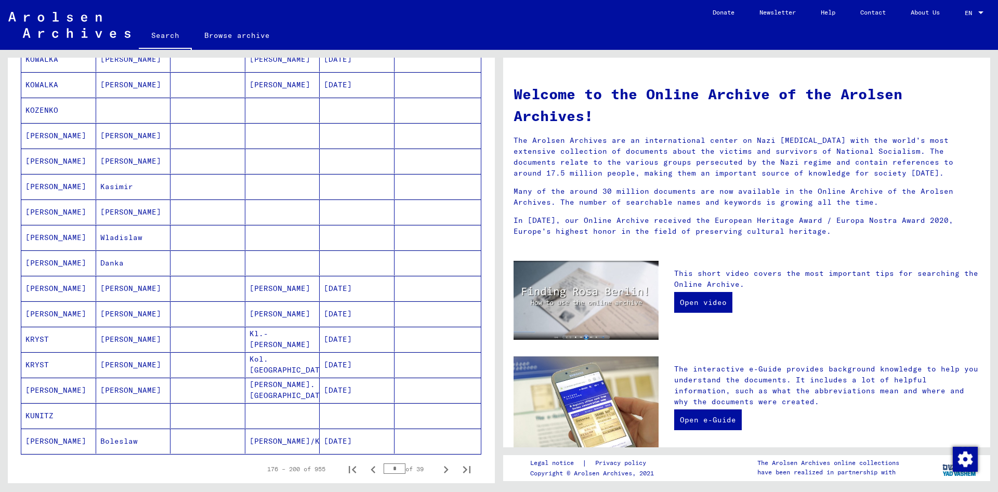
click at [371, 465] on icon "Previous page" at bounding box center [373, 469] width 15 height 15
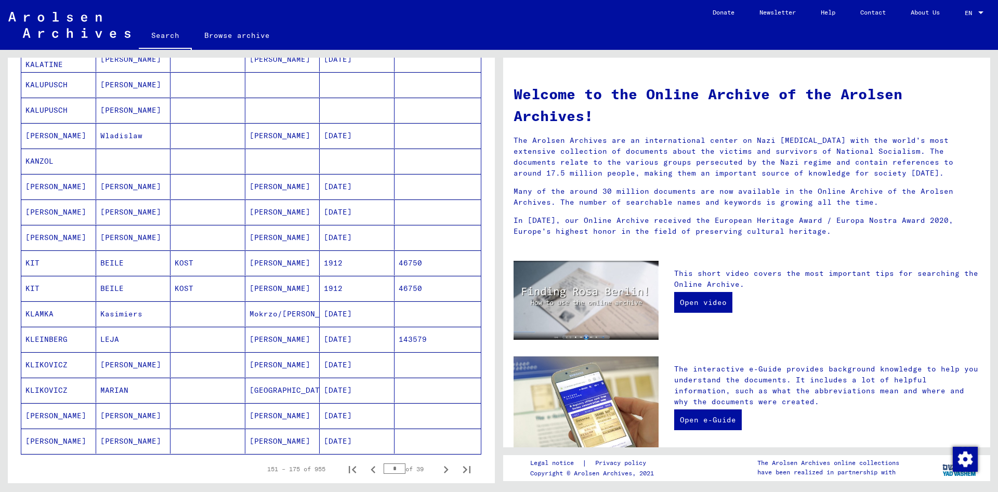
click at [369, 465] on icon "Previous page" at bounding box center [373, 469] width 15 height 15
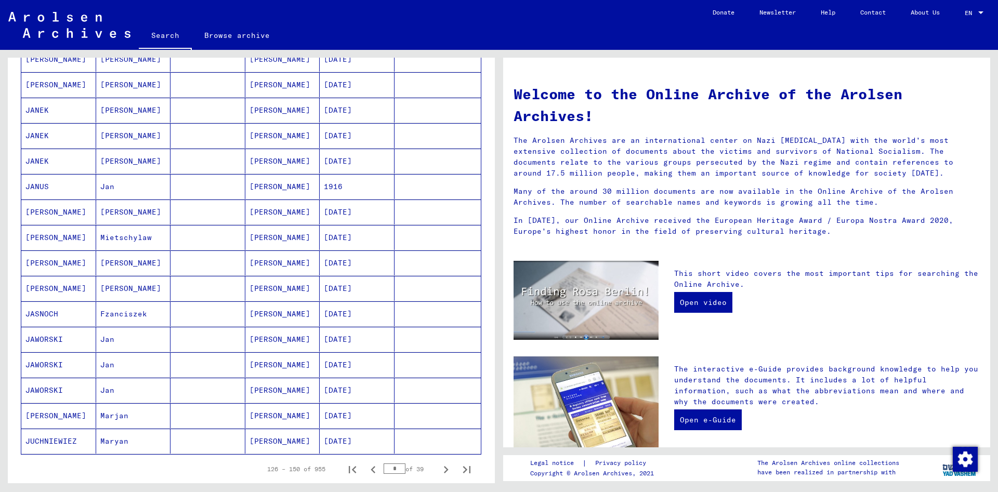
click at [367, 465] on icon "Previous page" at bounding box center [373, 469] width 15 height 15
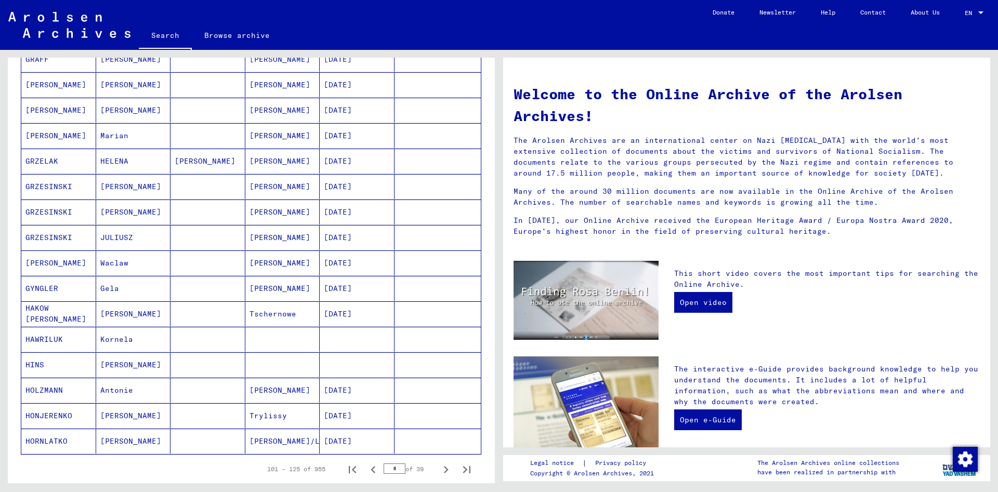
click at [366, 464] on icon "Previous page" at bounding box center [373, 469] width 15 height 15
type input "*"
